Goal: Information Seeking & Learning: Learn about a topic

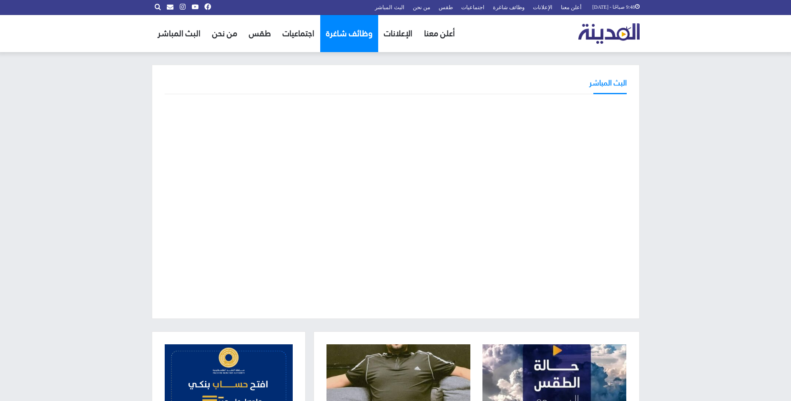
click at [338, 38] on link "وظائف شاغرة" at bounding box center [349, 33] width 58 height 37
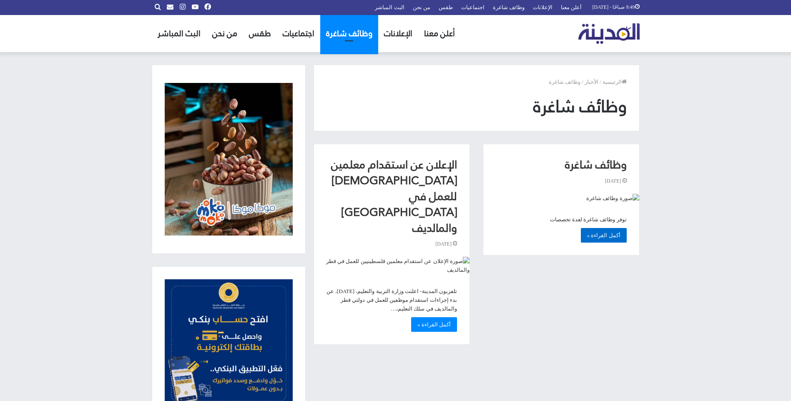
click at [607, 240] on link "أكمل القراءة »" at bounding box center [604, 235] width 46 height 15
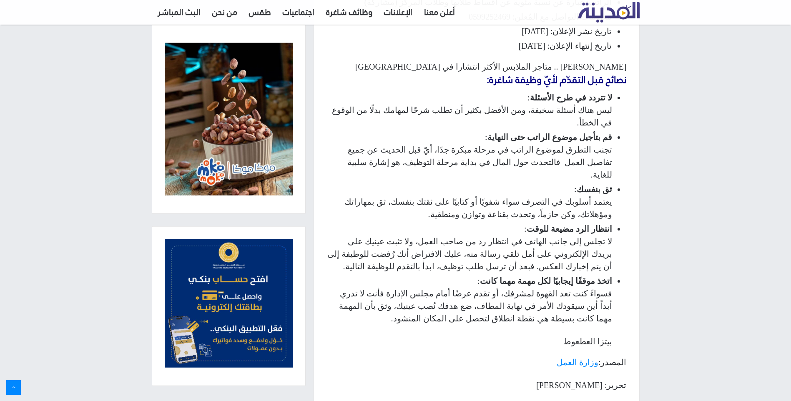
scroll to position [792, 0]
